Goal: Task Accomplishment & Management: Use online tool/utility

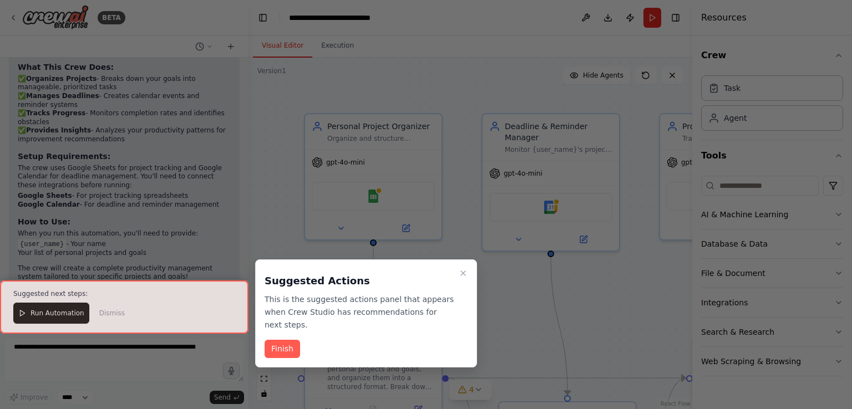
scroll to position [1058, 0]
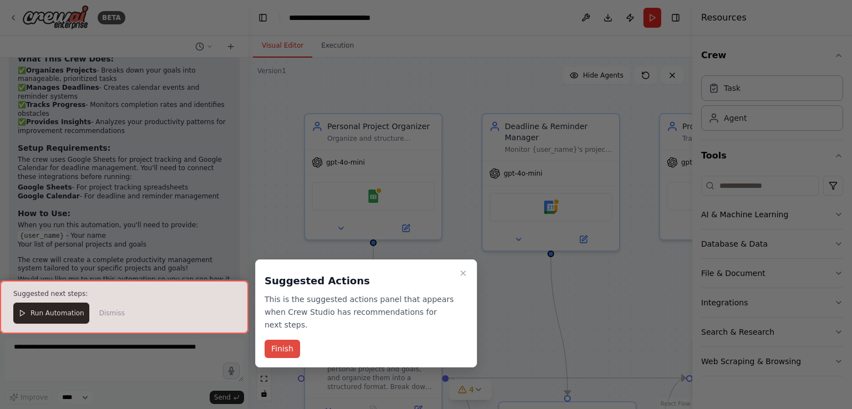
click at [284, 340] on button "Finish" at bounding box center [283, 349] width 36 height 18
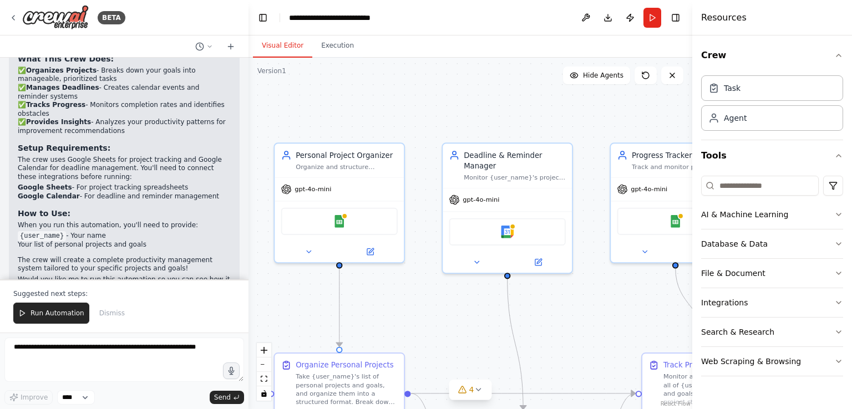
drag, startPoint x: 439, startPoint y: 303, endPoint x: 409, endPoint y: 323, distance: 36.8
click at [409, 323] on div ".deletable-edge-delete-btn { width: 20px; height: 20px; border: 0px solid #ffff…" at bounding box center [471, 234] width 444 height 352
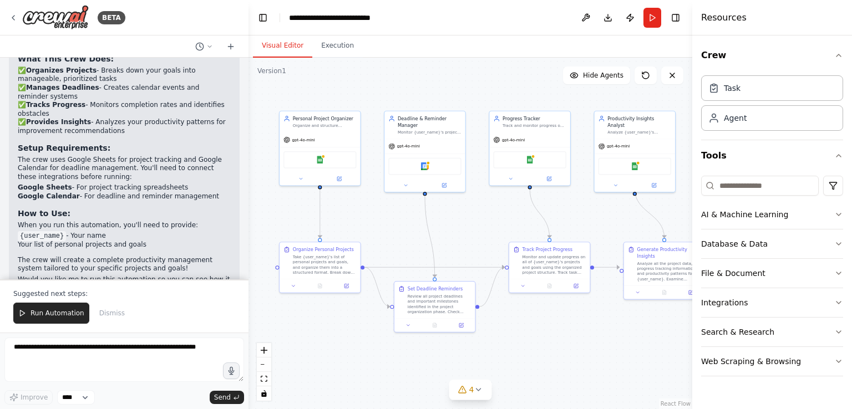
drag, startPoint x: 432, startPoint y: 335, endPoint x: 388, endPoint y: 231, distance: 112.9
click at [388, 231] on div ".deletable-edge-delete-btn { width: 20px; height: 20px; border: 0px solid #ffff…" at bounding box center [471, 234] width 444 height 352
click at [677, 22] on button "Toggle Right Sidebar" at bounding box center [676, 18] width 16 height 16
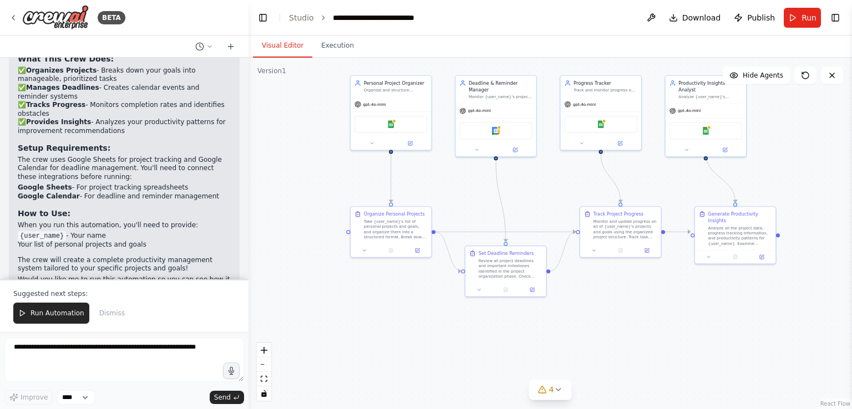
drag, startPoint x: 479, startPoint y: 239, endPoint x: 549, endPoint y: 208, distance: 77.2
click at [549, 208] on div ".deletable-edge-delete-btn { width: 20px; height: 20px; border: 0px solid #ffff…" at bounding box center [551, 234] width 604 height 352
click at [559, 393] on icon at bounding box center [558, 390] width 9 height 9
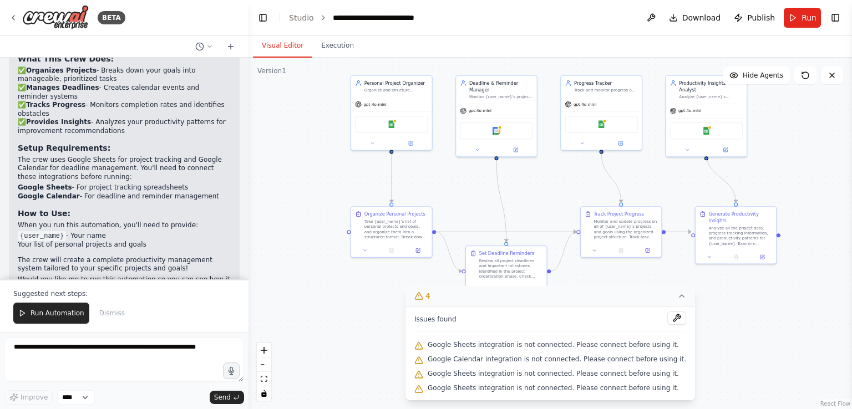
click at [350, 332] on div ".deletable-edge-delete-btn { width: 20px; height: 20px; border: 0px solid #ffff…" at bounding box center [551, 234] width 604 height 352
click at [13, 18] on icon at bounding box center [13, 17] width 9 height 9
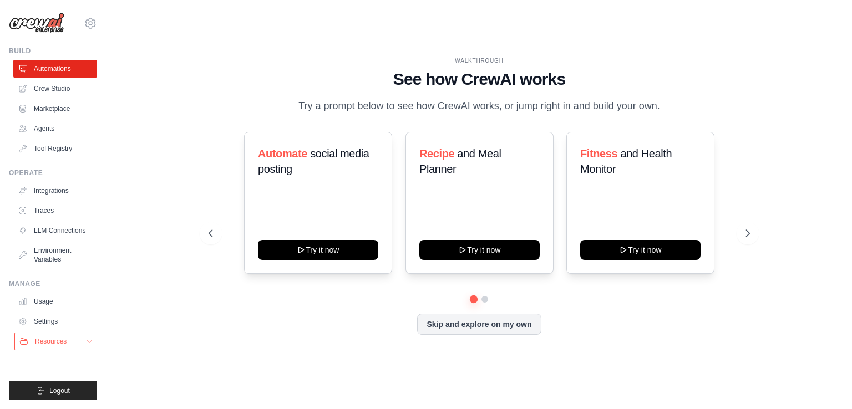
click at [58, 338] on span "Resources" at bounding box center [51, 341] width 32 height 9
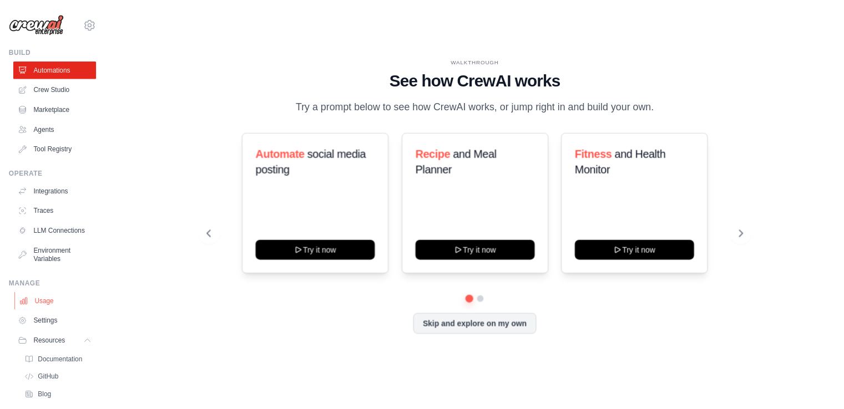
scroll to position [60, 0]
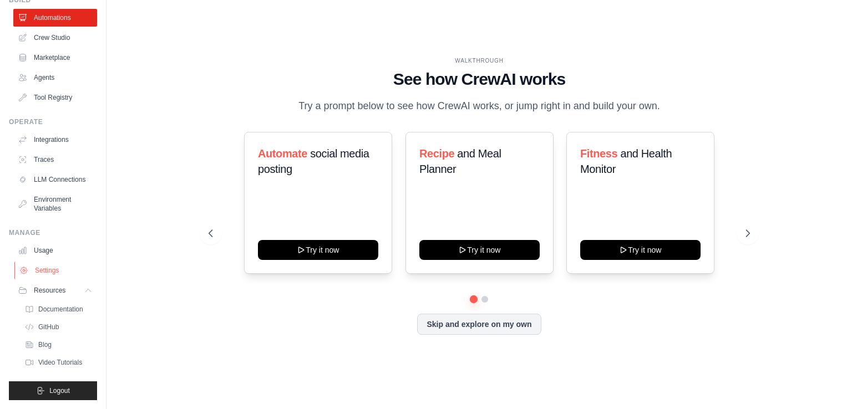
click at [44, 268] on link "Settings" at bounding box center [56, 271] width 84 height 18
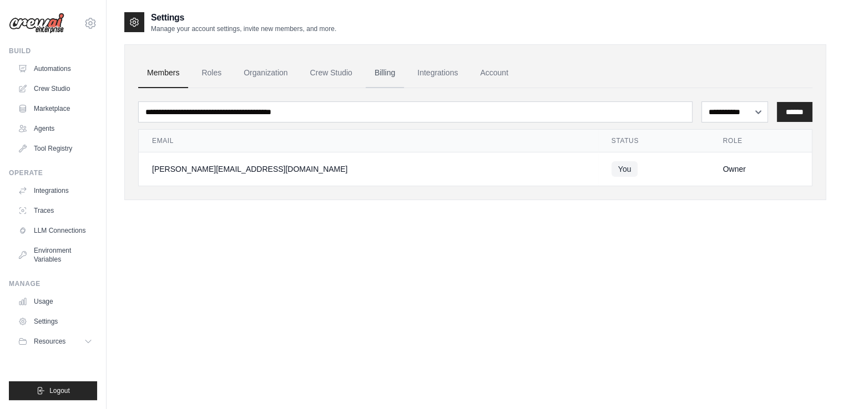
click at [384, 75] on link "Billing" at bounding box center [385, 73] width 38 height 30
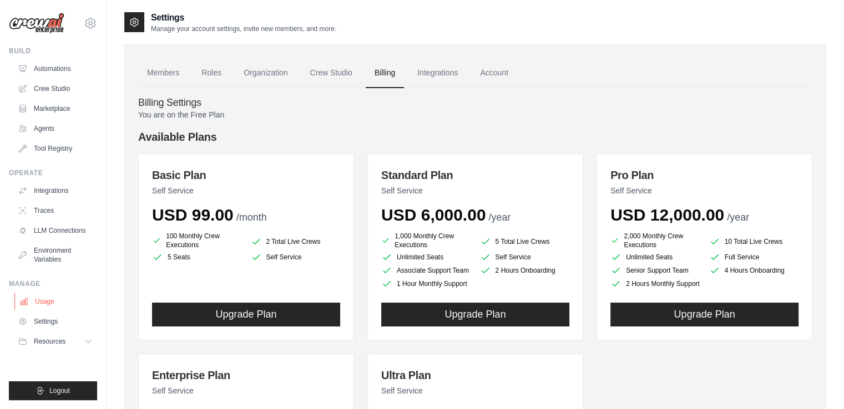
click at [58, 303] on link "Usage" at bounding box center [56, 302] width 84 height 18
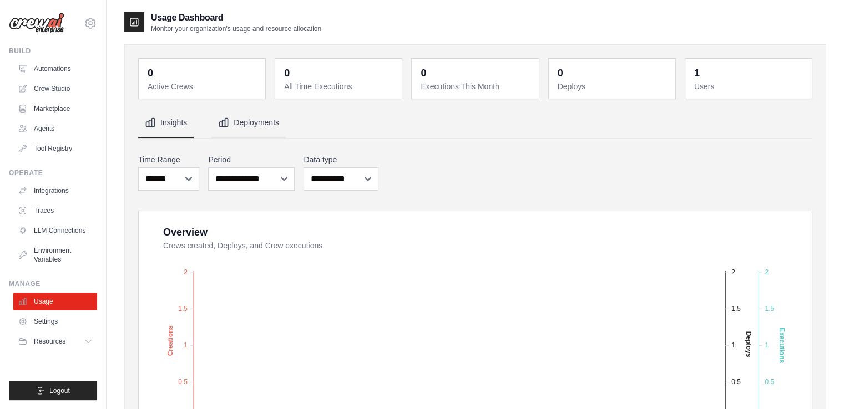
click at [241, 117] on button "Deployments" at bounding box center [248, 123] width 74 height 30
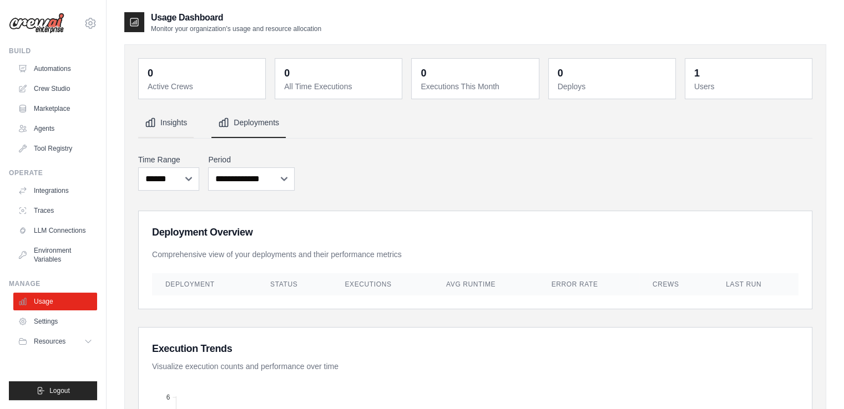
click at [160, 123] on button "Insights" at bounding box center [165, 123] width 55 height 30
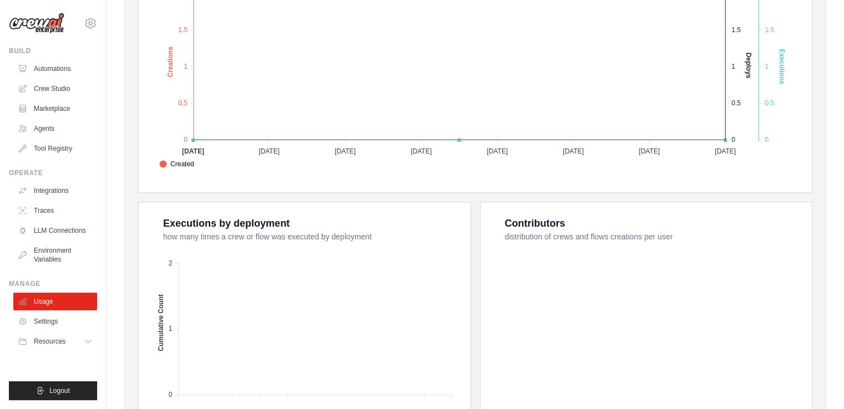
scroll to position [297, 0]
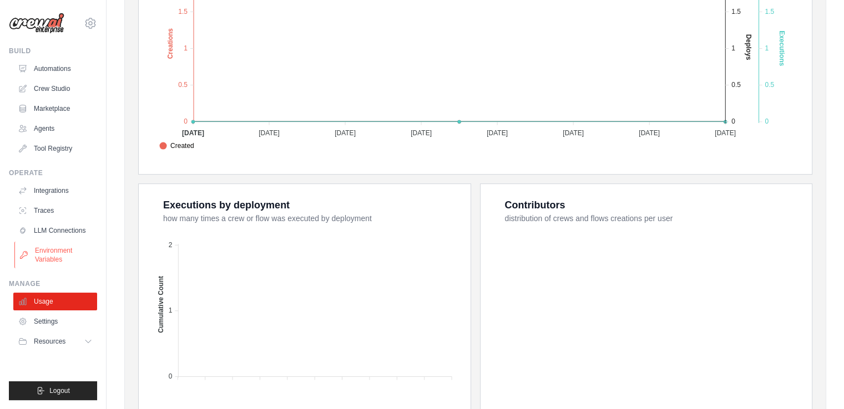
click at [52, 262] on link "Environment Variables" at bounding box center [56, 255] width 84 height 27
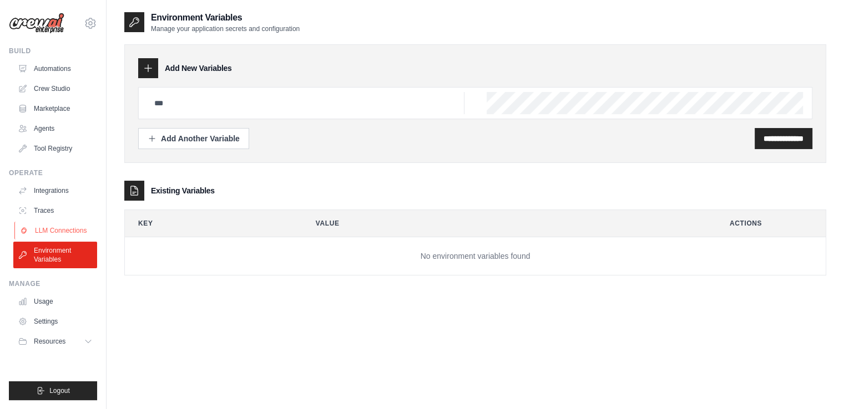
click at [53, 232] on link "LLM Connections" at bounding box center [56, 231] width 84 height 18
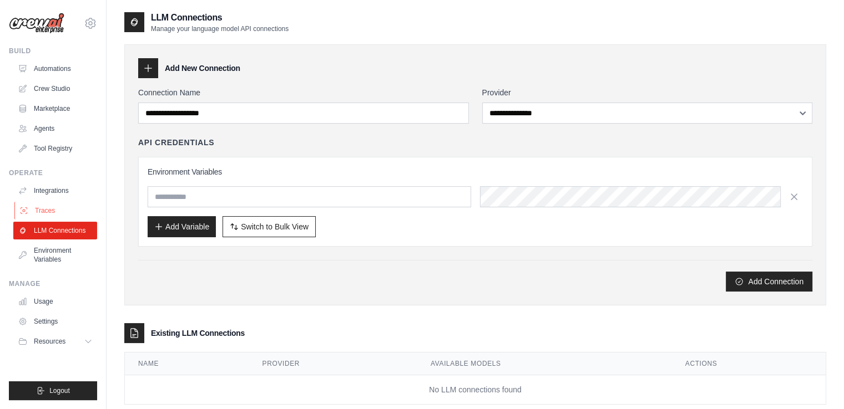
click at [49, 203] on link "Traces" at bounding box center [56, 211] width 84 height 18
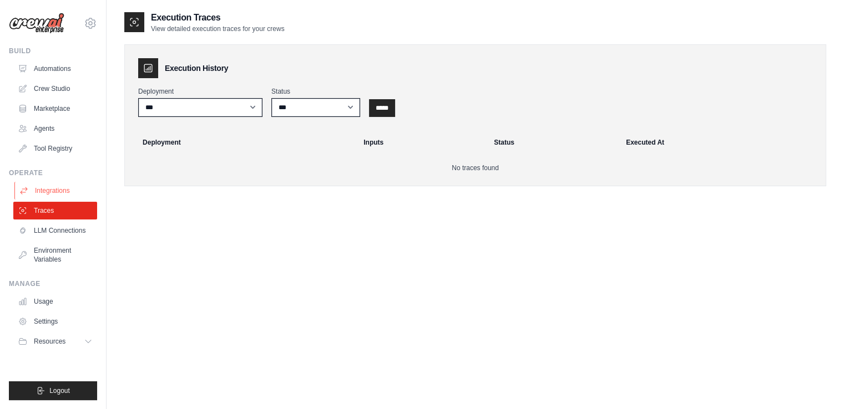
click at [50, 185] on link "Integrations" at bounding box center [56, 191] width 84 height 18
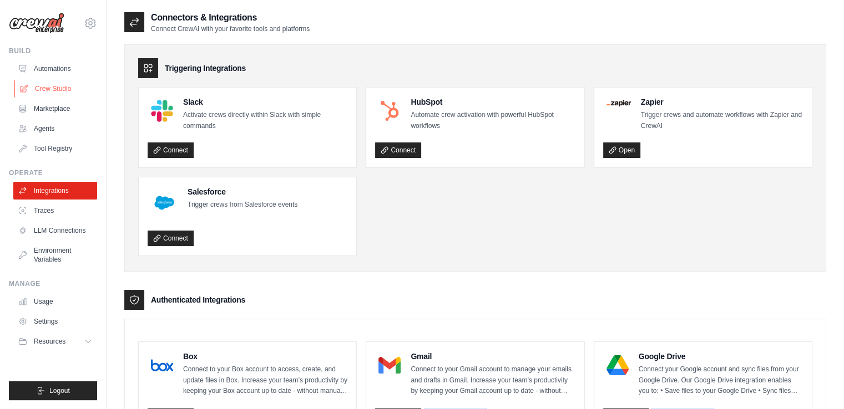
click at [52, 94] on link "Crew Studio" at bounding box center [56, 89] width 84 height 18
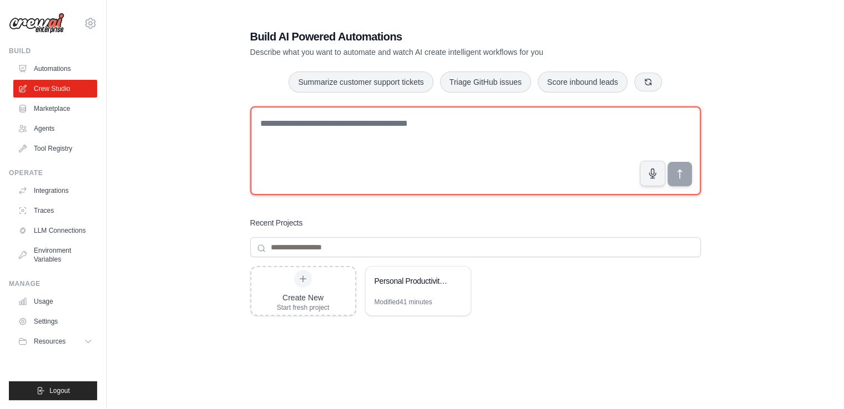
click at [306, 145] on textarea at bounding box center [475, 151] width 451 height 89
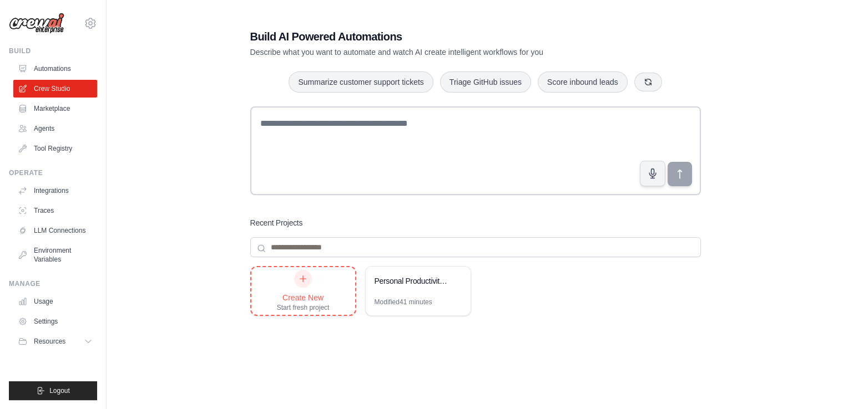
click at [291, 291] on div "Create New Start fresh project" at bounding box center [303, 291] width 53 height 42
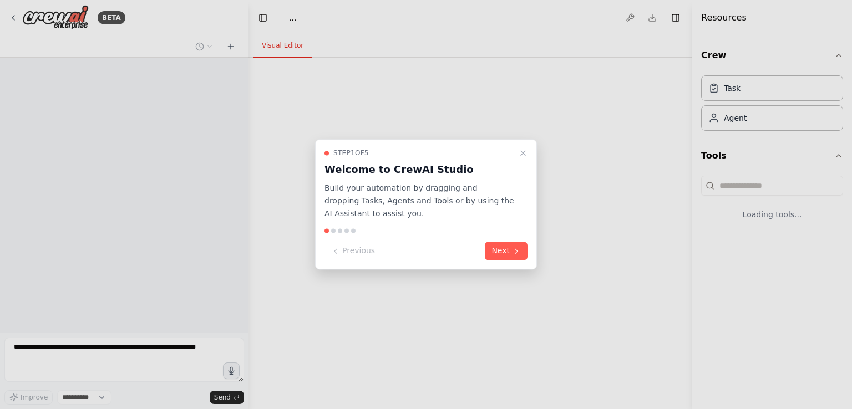
select select "****"
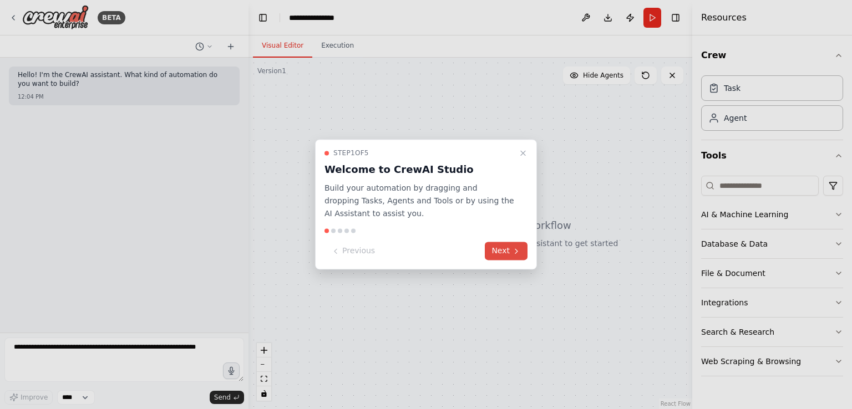
click at [497, 247] on button "Next" at bounding box center [506, 251] width 43 height 18
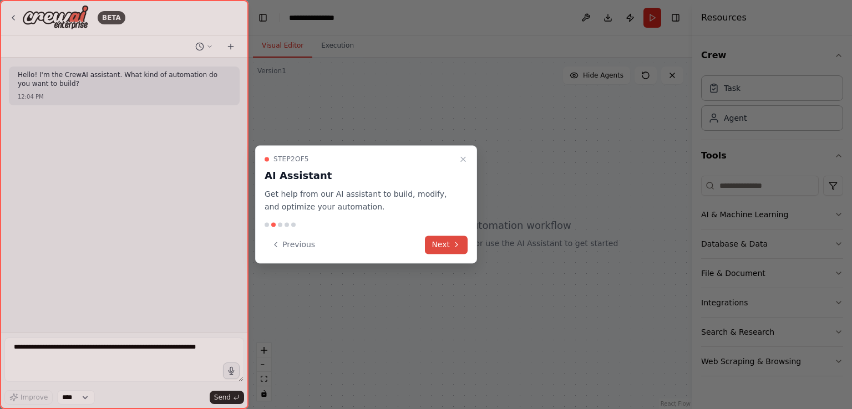
click at [442, 246] on button "Next" at bounding box center [446, 245] width 43 height 18
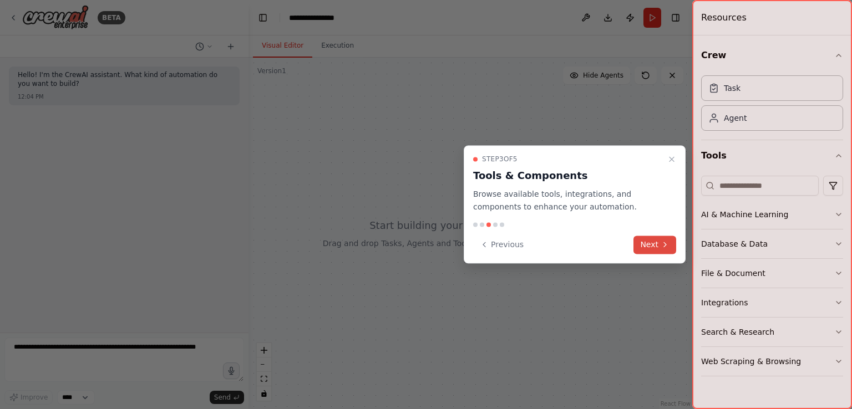
click at [650, 237] on button "Next" at bounding box center [655, 245] width 43 height 18
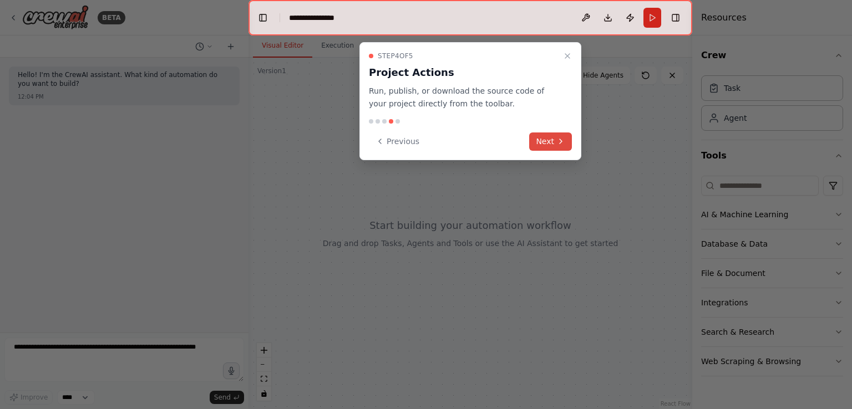
click at [542, 136] on button "Next" at bounding box center [550, 142] width 43 height 18
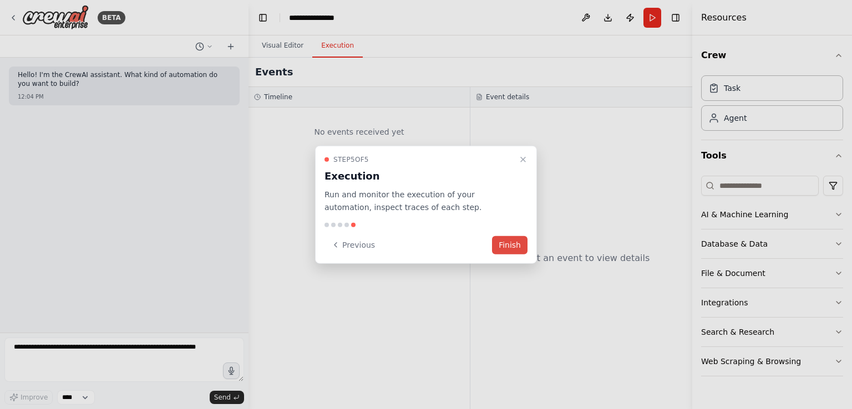
click at [514, 244] on button "Finish" at bounding box center [510, 245] width 36 height 18
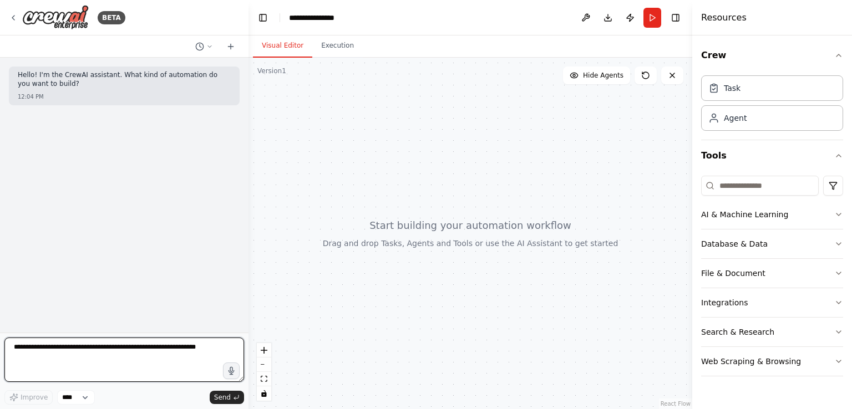
click at [57, 361] on textarea at bounding box center [124, 360] width 240 height 44
click at [149, 141] on div "Hello! I'm the CrewAI assistant. What kind of automation do you want to build? …" at bounding box center [124, 195] width 249 height 275
click at [70, 365] on textarea at bounding box center [124, 360] width 240 height 44
paste textarea "**********"
type textarea "**********"
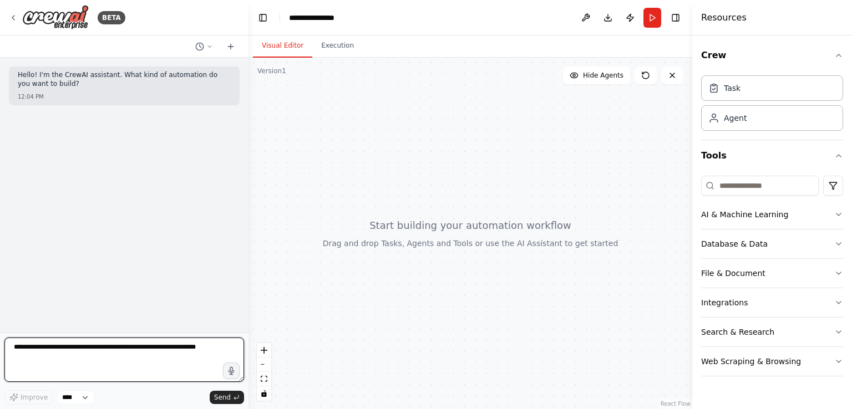
click at [156, 357] on textarea at bounding box center [124, 360] width 240 height 44
paste textarea "**********"
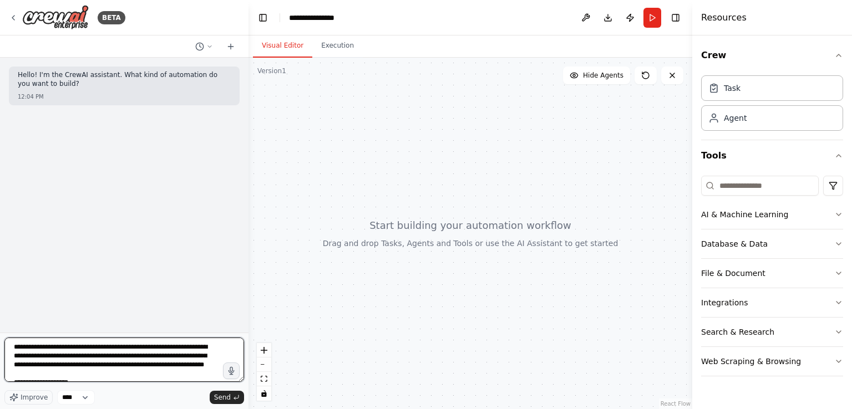
click at [15, 348] on textarea at bounding box center [124, 360] width 240 height 44
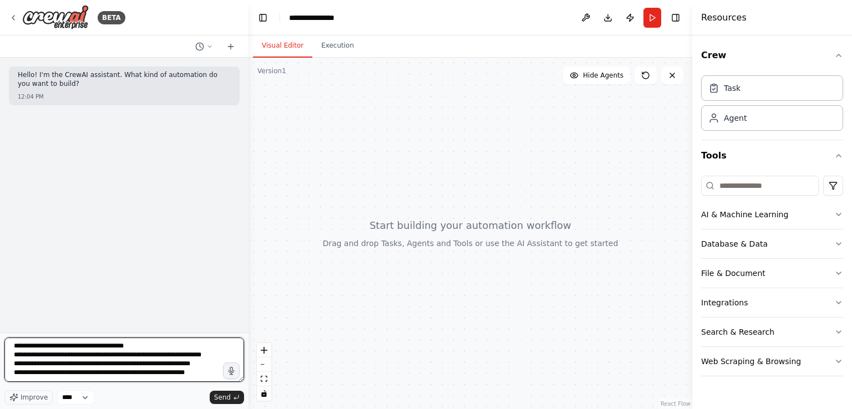
scroll to position [1075, 0]
type textarea "**********"
click at [73, 402] on select "****" at bounding box center [76, 398] width 38 height 14
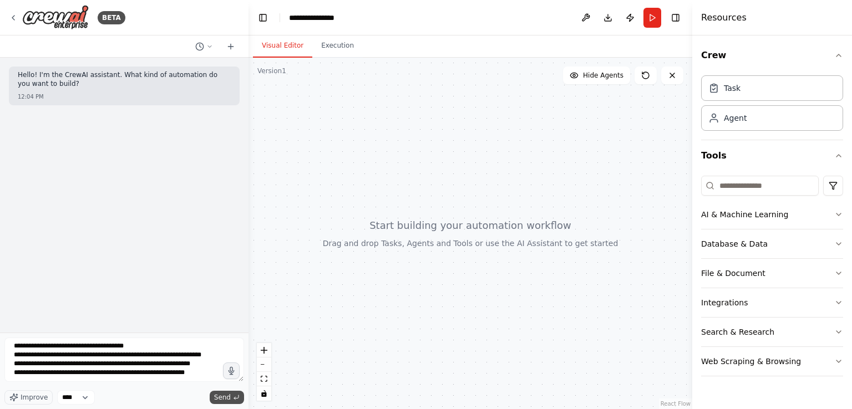
click at [226, 398] on span "Send" at bounding box center [222, 397] width 17 height 9
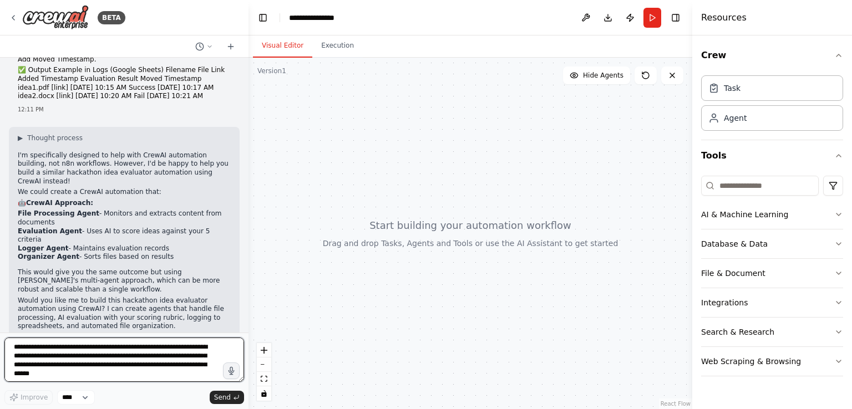
scroll to position [743, 0]
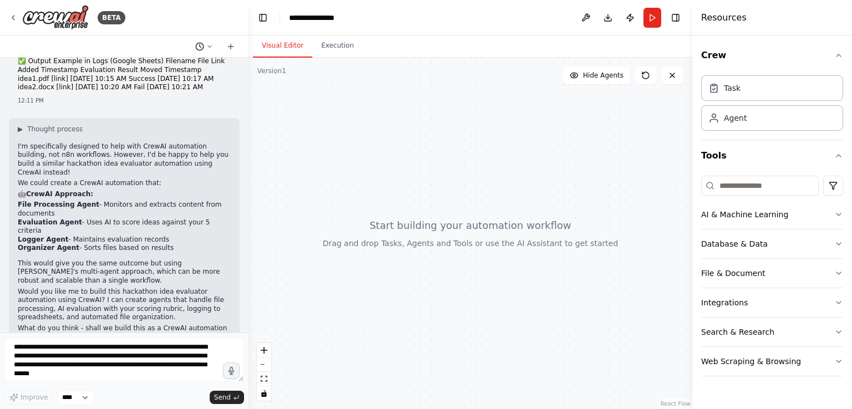
click at [213, 47] on button at bounding box center [204, 46] width 27 height 13
click at [213, 47] on div at bounding box center [124, 204] width 249 height 409
click at [233, 45] on icon at bounding box center [230, 46] width 9 height 9
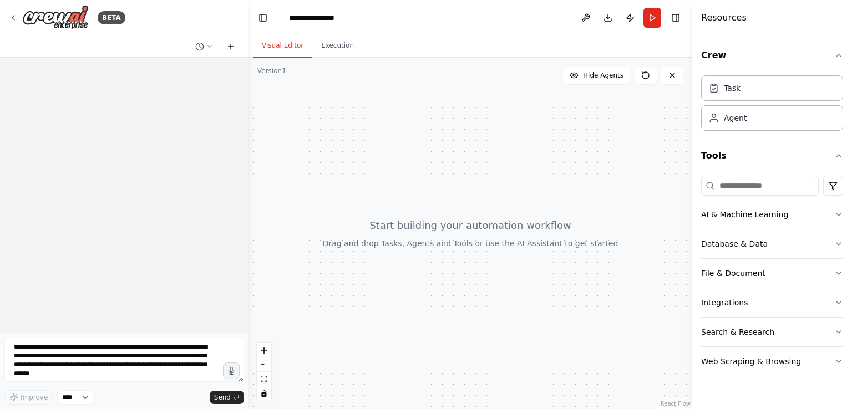
scroll to position [0, 0]
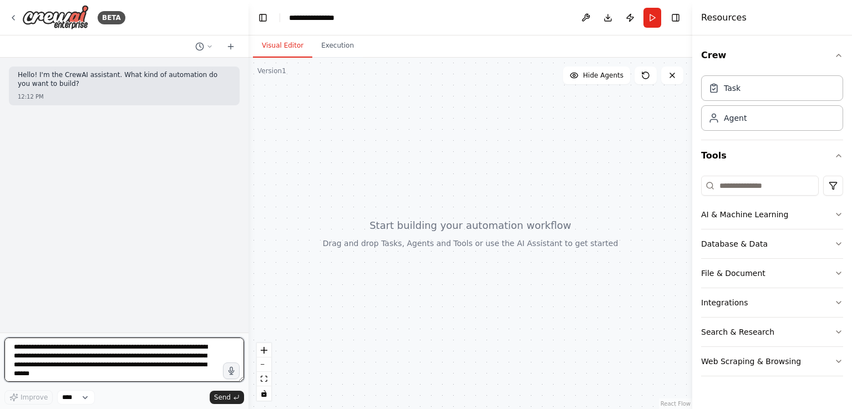
click at [95, 357] on textarea at bounding box center [124, 360] width 240 height 44
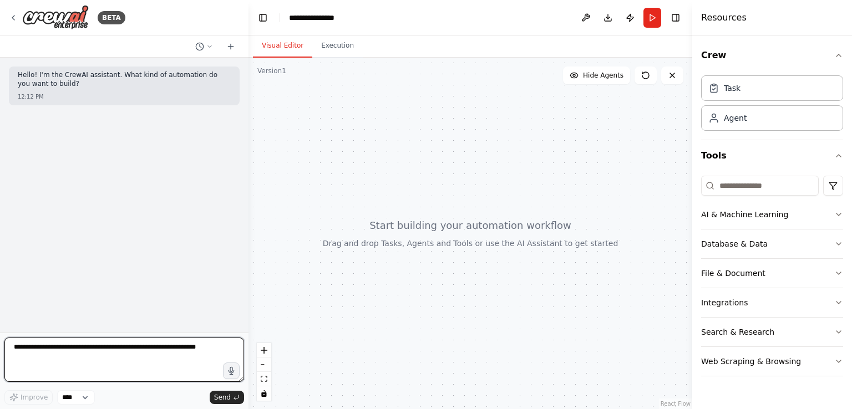
paste textarea "**********"
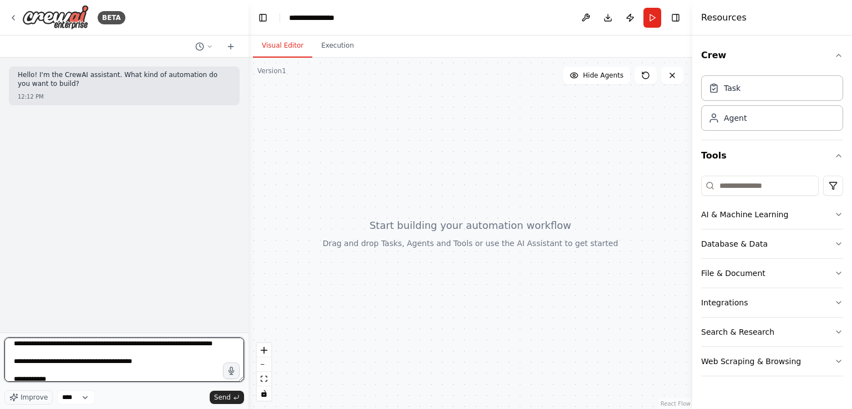
scroll to position [71, 0]
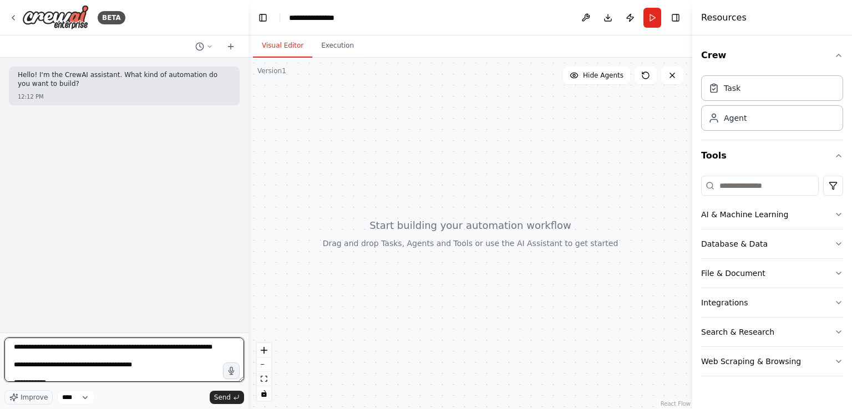
click at [23, 358] on textarea at bounding box center [124, 360] width 240 height 44
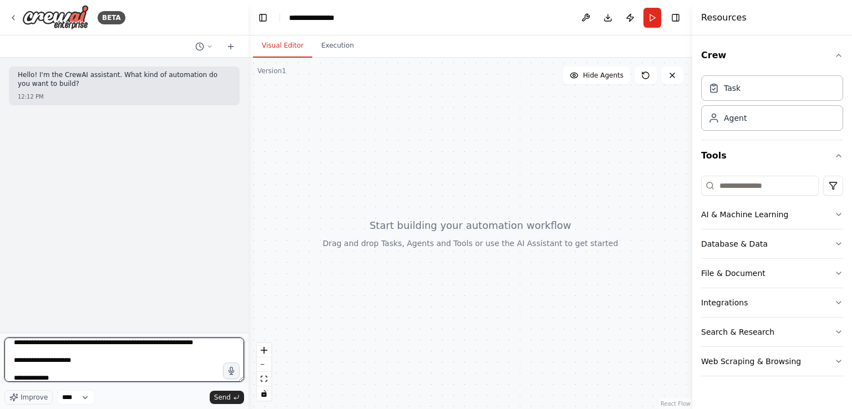
scroll to position [263, 0]
click at [144, 351] on textarea at bounding box center [124, 360] width 240 height 44
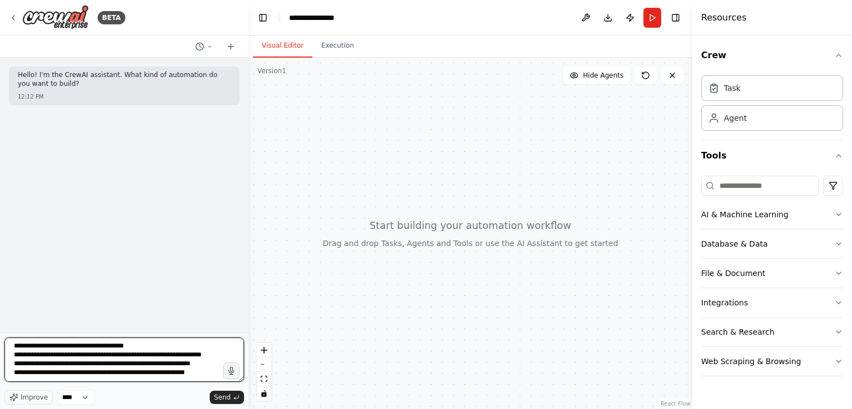
scroll to position [1075, 0]
type textarea "**********"
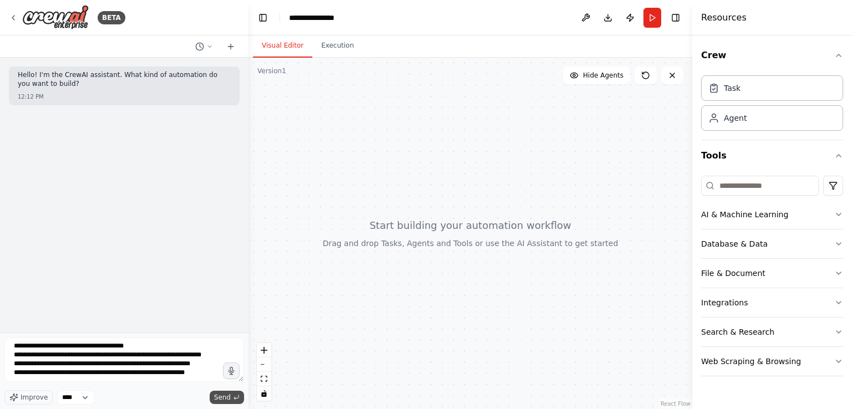
click at [222, 398] on span "Send" at bounding box center [222, 397] width 17 height 9
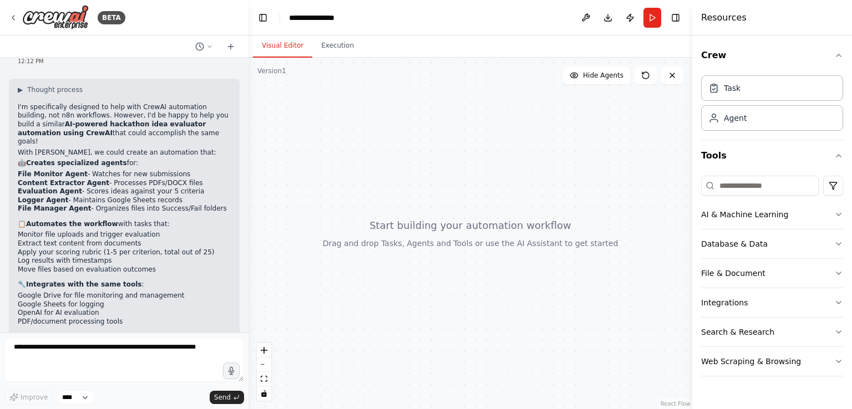
scroll to position [781, 0]
click at [233, 44] on icon at bounding box center [230, 46] width 9 height 9
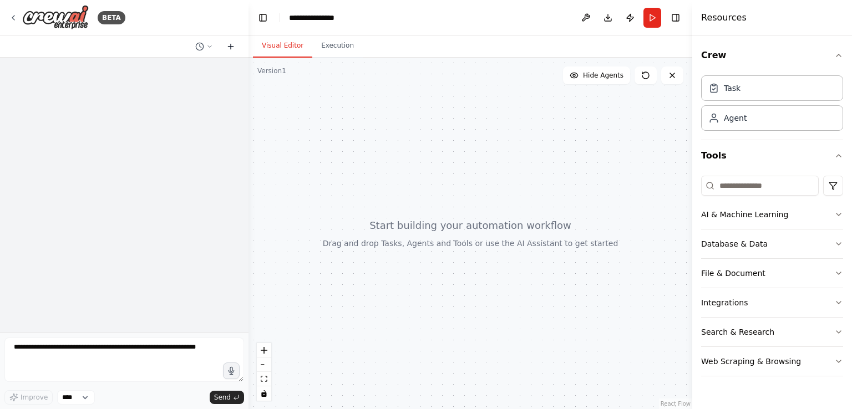
scroll to position [0, 0]
click at [121, 169] on div at bounding box center [124, 195] width 249 height 275
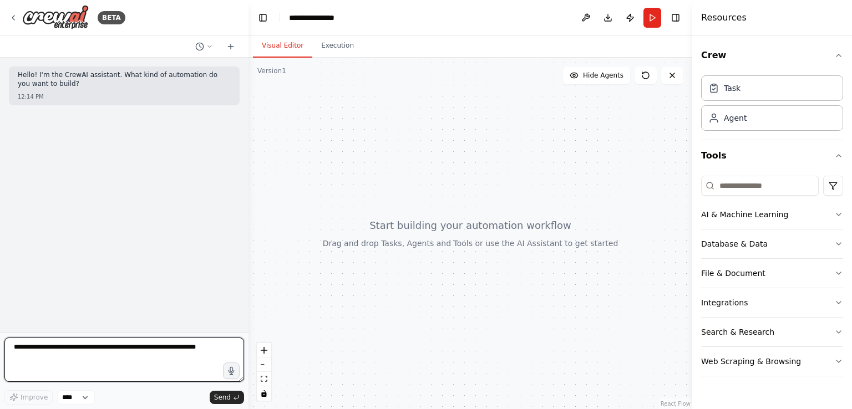
click at [67, 357] on textarea at bounding box center [124, 360] width 240 height 44
paste textarea "**********"
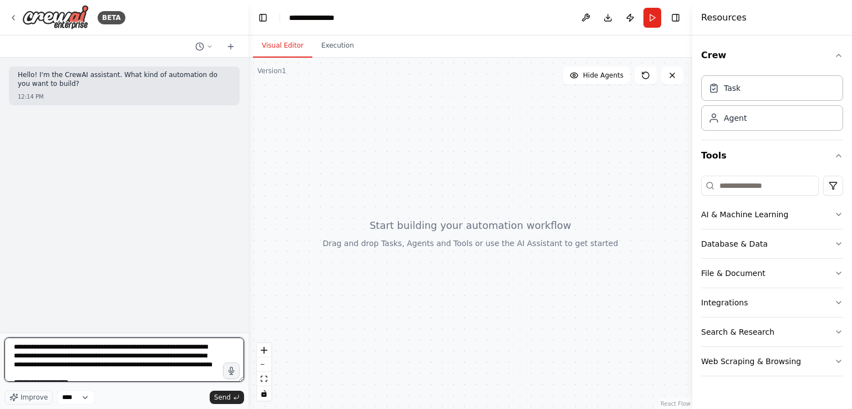
scroll to position [1070, 0]
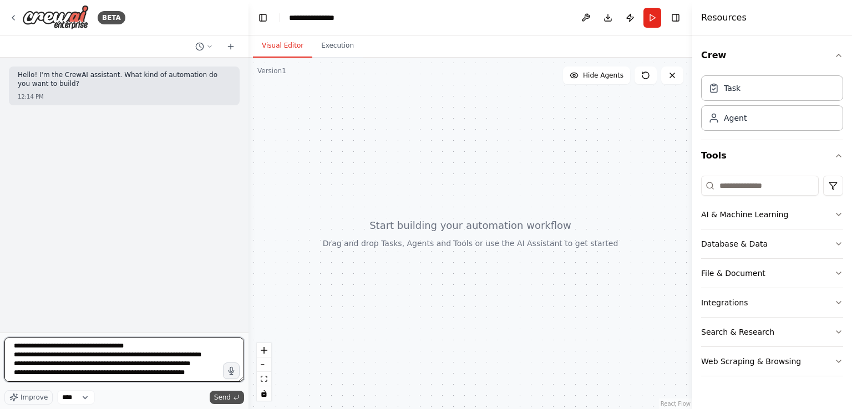
type textarea "**********"
click at [218, 398] on span "Send" at bounding box center [222, 397] width 17 height 9
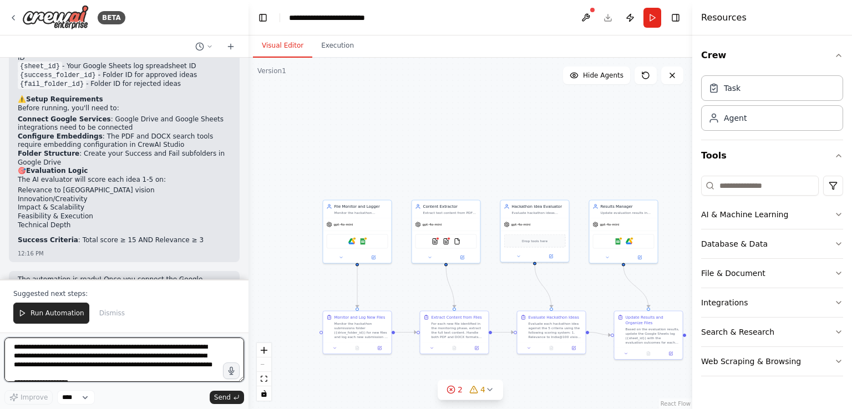
scroll to position [1935, 0]
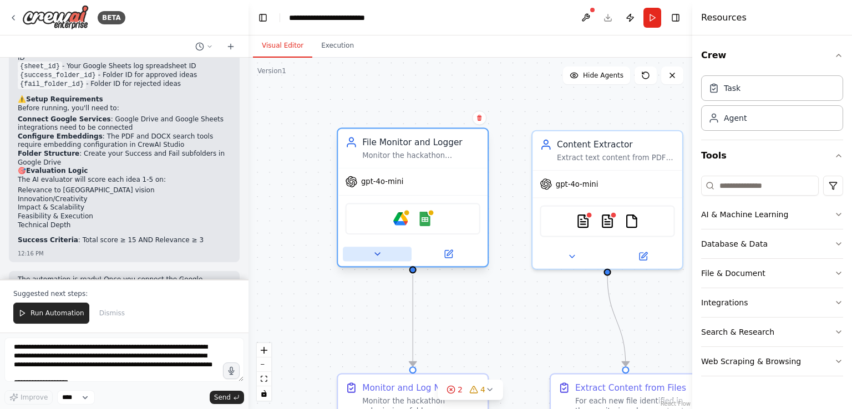
click at [374, 257] on icon at bounding box center [377, 255] width 10 height 10
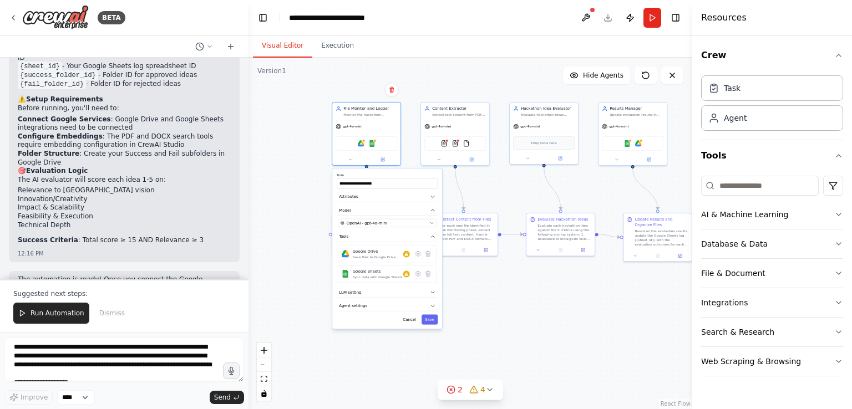
drag, startPoint x: 312, startPoint y: 314, endPoint x: 313, endPoint y: 203, distance: 111.0
click at [313, 203] on div ".deletable-edge-delete-btn { width: 20px; height: 20px; border: 0px solid #ffff…" at bounding box center [471, 234] width 444 height 352
click at [433, 294] on icon "button" at bounding box center [433, 293] width 6 height 6
click at [433, 306] on icon "button" at bounding box center [432, 307] width 3 height 2
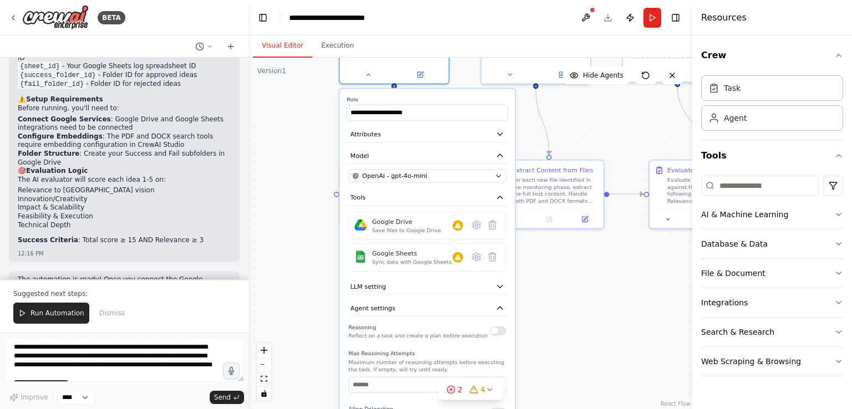
click at [320, 302] on div ".deletable-edge-delete-btn { width: 20px; height: 20px; border: 0px solid #ffff…" at bounding box center [471, 234] width 444 height 352
click at [309, 289] on div ".deletable-edge-delete-btn { width: 20px; height: 20px; border: 0px solid #ffff…" at bounding box center [471, 234] width 444 height 352
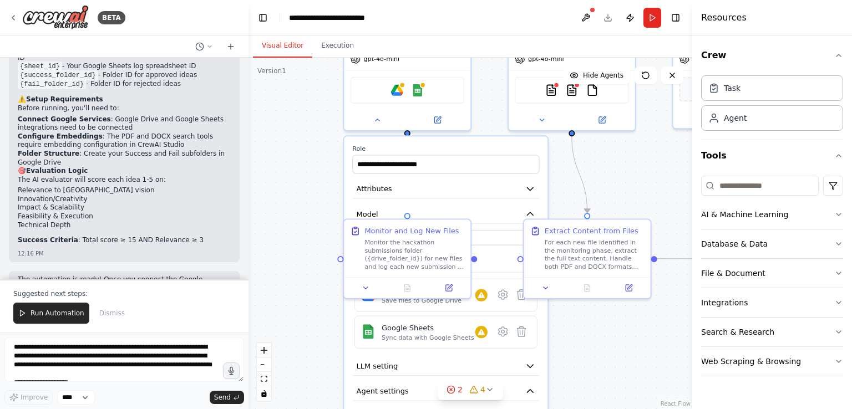
drag, startPoint x: 307, startPoint y: 218, endPoint x: 305, endPoint y: 323, distance: 104.9
click at [305, 323] on div ".deletable-edge-delete-btn { width: 20px; height: 20px; border: 0px solid #ffff…" at bounding box center [471, 234] width 444 height 352
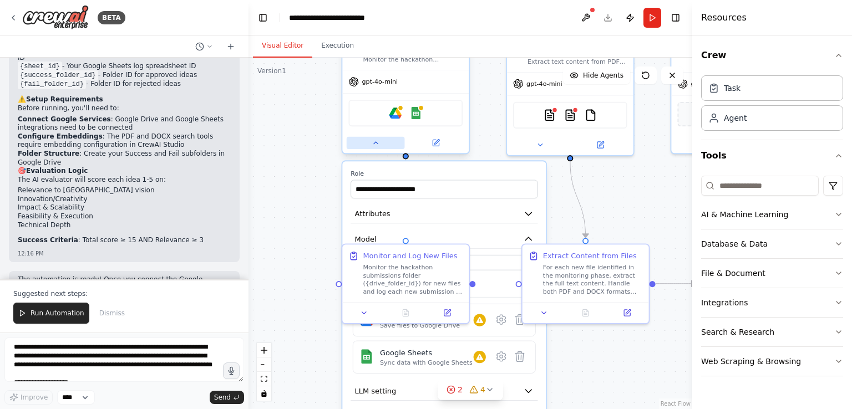
click at [370, 142] on button at bounding box center [376, 143] width 58 height 12
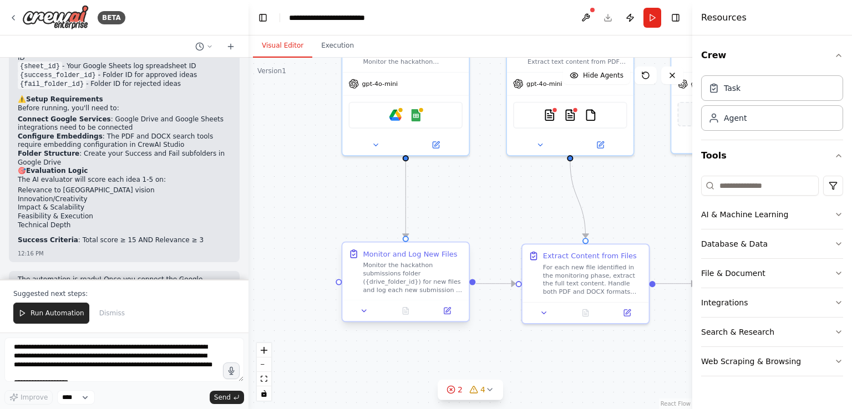
click at [387, 280] on div "Monitor the hackathon submissions folder ({drive_folder_id}) for new files and …" at bounding box center [413, 277] width 100 height 33
click at [366, 313] on icon at bounding box center [364, 311] width 8 height 8
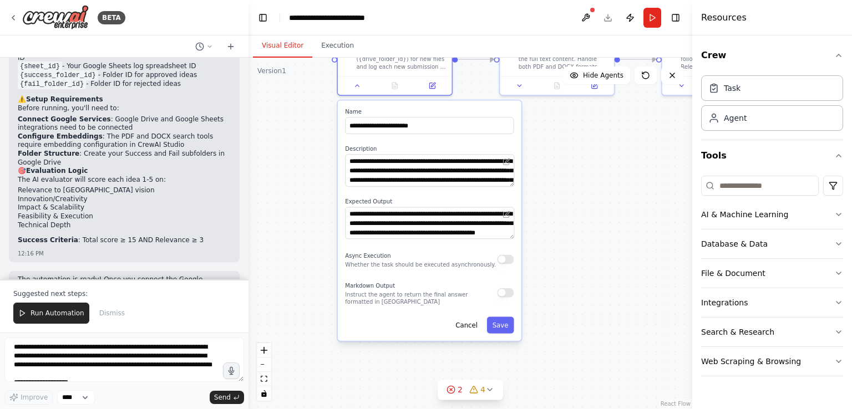
drag, startPoint x: 311, startPoint y: 336, endPoint x: 308, endPoint y: 106, distance: 229.7
click at [308, 106] on div ".deletable-edge-delete-btn { width: 20px; height: 20px; border: 0px solid #ffff…" at bounding box center [471, 234] width 444 height 352
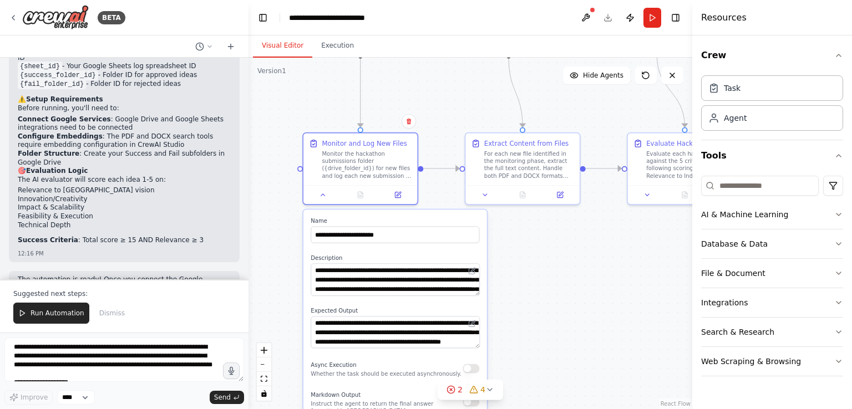
drag, startPoint x: 305, startPoint y: 198, endPoint x: 271, endPoint y: 307, distance: 114.6
click at [271, 307] on div ".deletable-edge-delete-btn { width: 20px; height: 20px; border: 0px solid #ffff…" at bounding box center [471, 234] width 444 height 352
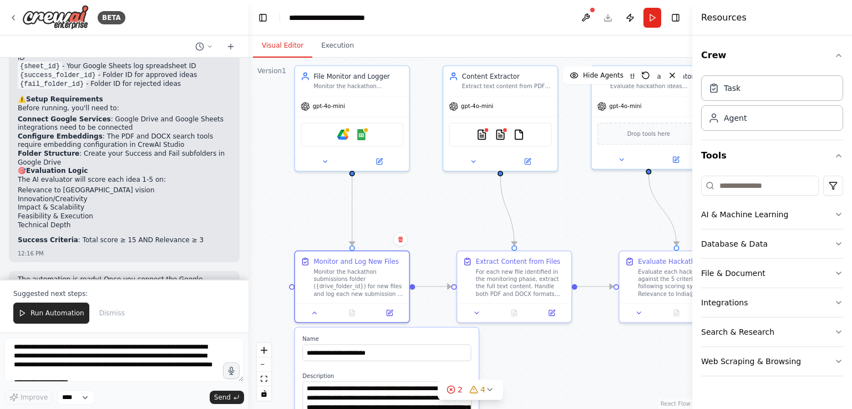
drag, startPoint x: 572, startPoint y: 305, endPoint x: 564, endPoint y: 422, distance: 117.9
click at [564, 409] on html "BETA Hello! I'm the CrewAI assistant. What kind of automation do you want to bu…" at bounding box center [426, 204] width 852 height 409
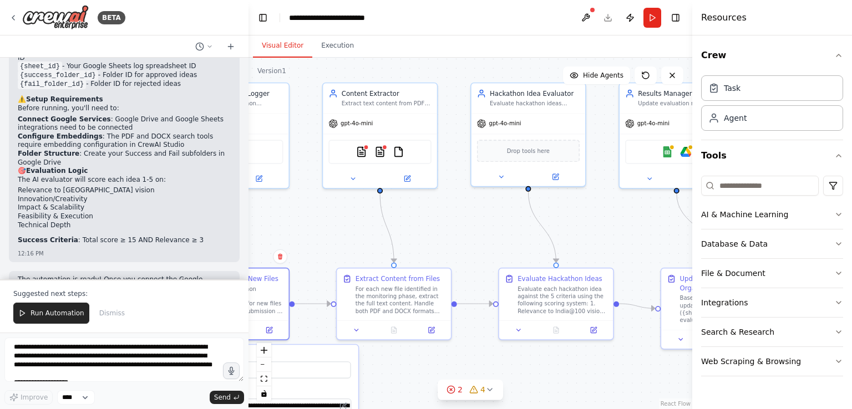
drag, startPoint x: 443, startPoint y: 206, endPoint x: 322, endPoint y: 224, distance: 121.7
click at [322, 224] on div ".deletable-edge-delete-btn { width: 20px; height: 20px; border: 0px solid #ffff…" at bounding box center [471, 234] width 444 height 352
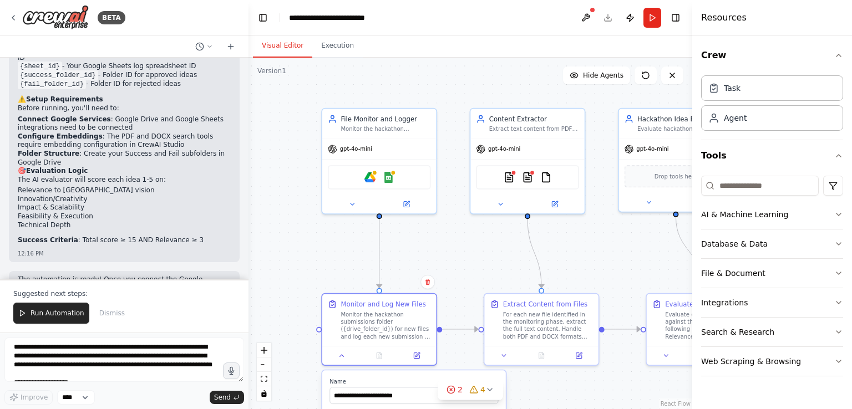
drag, startPoint x: 488, startPoint y: 230, endPoint x: 635, endPoint y: 256, distance: 149.9
click at [635, 256] on div ".deletable-edge-delete-btn { width: 20px; height: 20px; border: 0px solid #ffff…" at bounding box center [471, 234] width 444 height 352
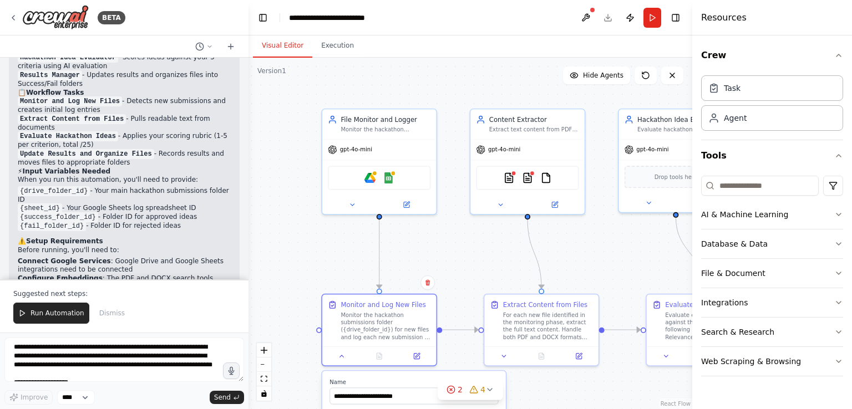
scroll to position [1742, 0]
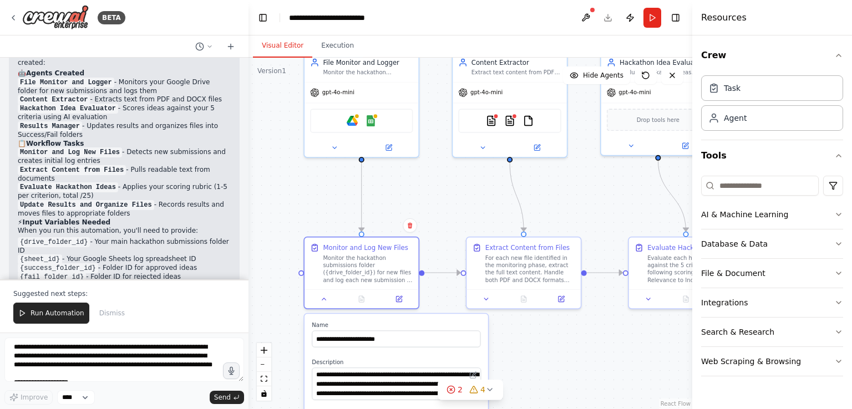
drag, startPoint x: 461, startPoint y: 220, endPoint x: 443, endPoint y: 161, distance: 61.4
click at [443, 161] on div ".deletable-edge-delete-btn { width: 20px; height: 20px; border: 0px solid #ffff…" at bounding box center [471, 234] width 444 height 352
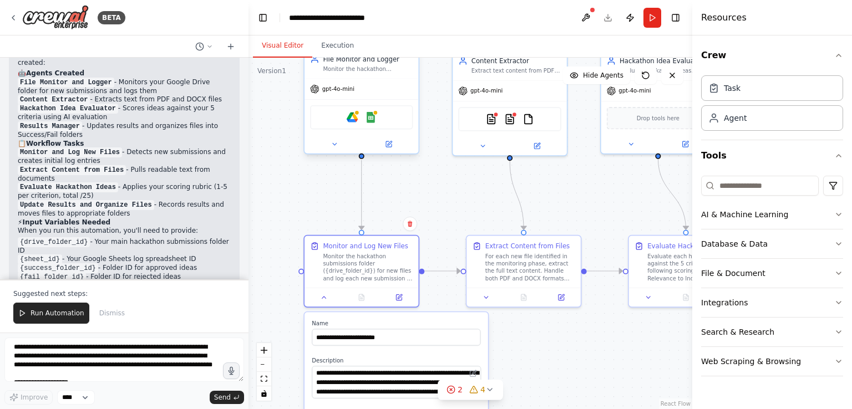
click at [351, 93] on div "gpt-4o-mini" at bounding box center [332, 88] width 44 height 9
click at [741, 94] on div "Task" at bounding box center [772, 88] width 142 height 26
click at [743, 120] on div "Agent" at bounding box center [735, 117] width 23 height 11
click at [765, 92] on div "Task" at bounding box center [772, 88] width 142 height 26
click at [755, 129] on div "Agent" at bounding box center [772, 118] width 142 height 26
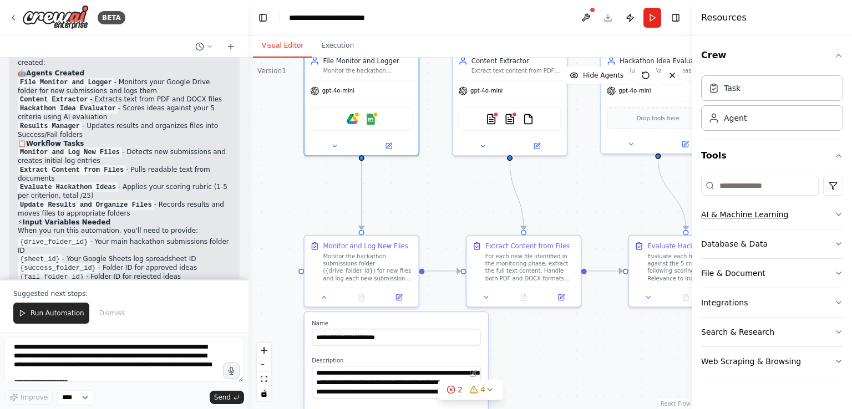
click at [748, 213] on div "AI & Machine Learning" at bounding box center [744, 214] width 87 height 11
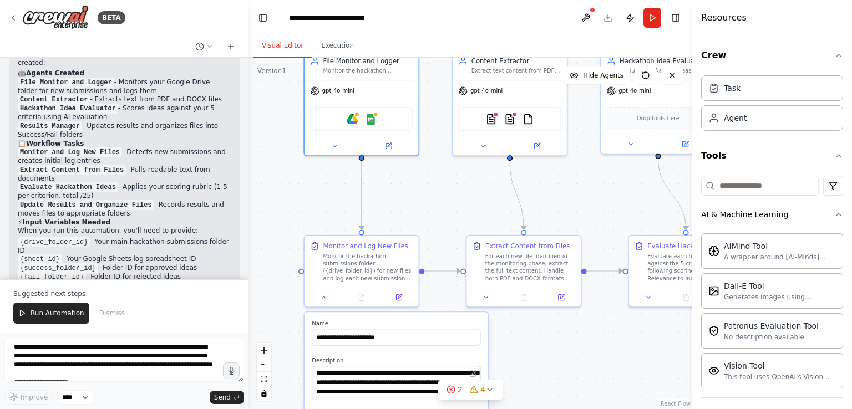
click at [834, 214] on icon "button" at bounding box center [838, 214] width 9 height 9
